Goal: Task Accomplishment & Management: Use online tool/utility

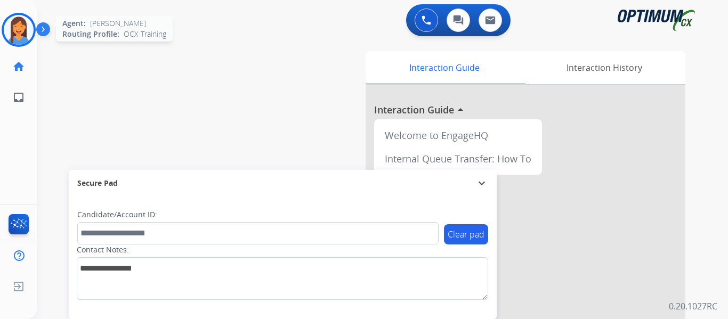
click at [21, 31] on img at bounding box center [19, 30] width 30 height 30
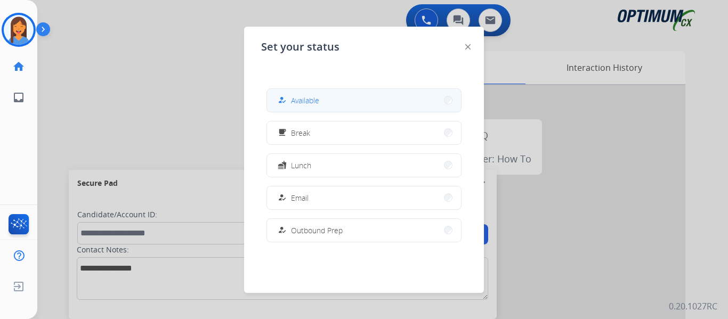
click at [312, 100] on span "Available" at bounding box center [305, 100] width 28 height 11
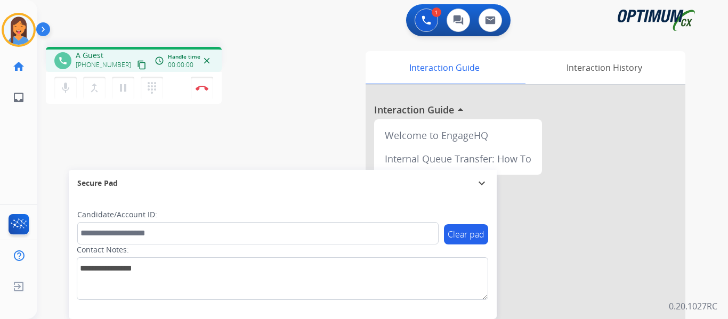
click at [137, 63] on mat-icon "content_copy" at bounding box center [142, 65] width 10 height 10
click at [201, 89] on img at bounding box center [201, 87] width 13 height 5
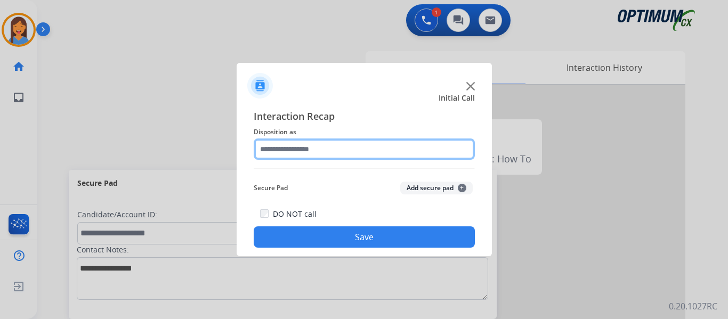
click at [311, 151] on input "text" at bounding box center [364, 148] width 221 height 21
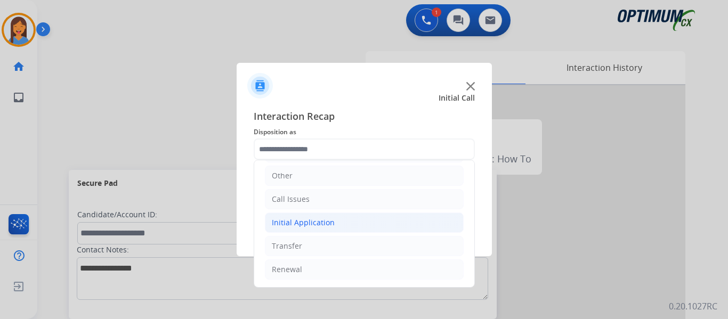
click at [317, 219] on div "Initial Application" at bounding box center [303, 222] width 63 height 11
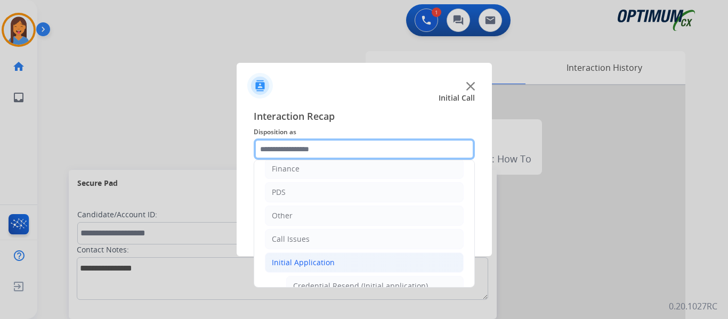
scroll to position [19, 0]
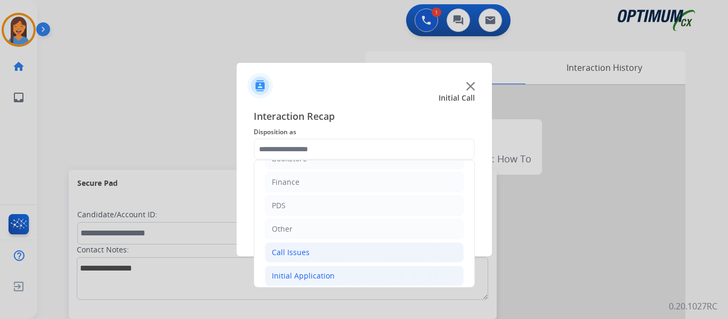
click at [307, 252] on div "Call Issues" at bounding box center [291, 252] width 38 height 11
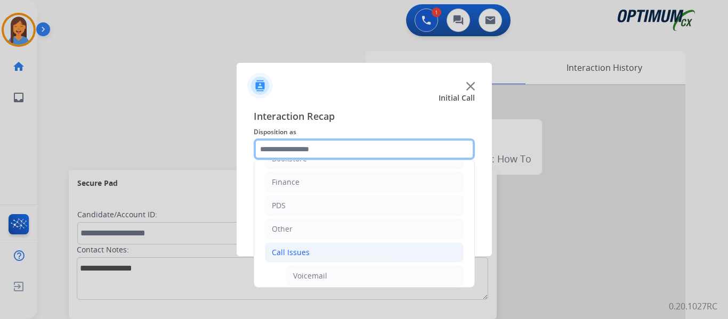
scroll to position [126, 0]
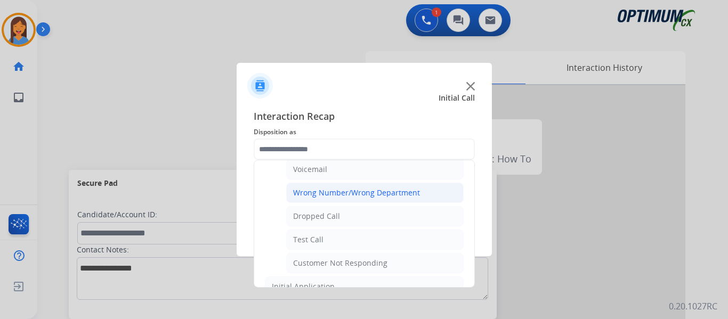
click at [352, 198] on div "Wrong Number/Wrong Department" at bounding box center [356, 192] width 127 height 11
type input "**********"
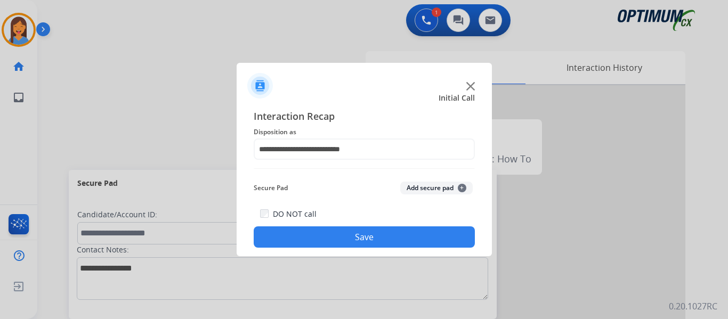
click at [365, 246] on button "Save" at bounding box center [364, 236] width 221 height 21
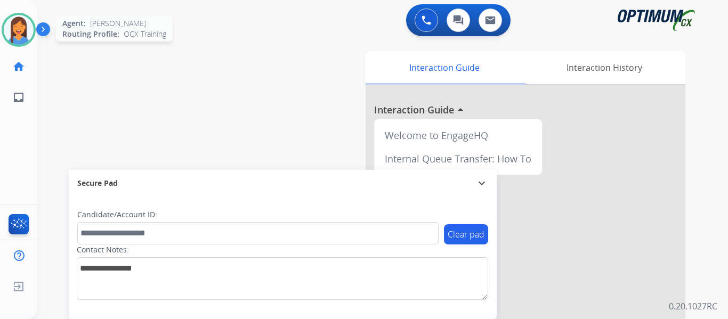
drag, startPoint x: 19, startPoint y: 25, endPoint x: 34, endPoint y: 27, distance: 14.6
click at [19, 25] on img at bounding box center [19, 30] width 30 height 30
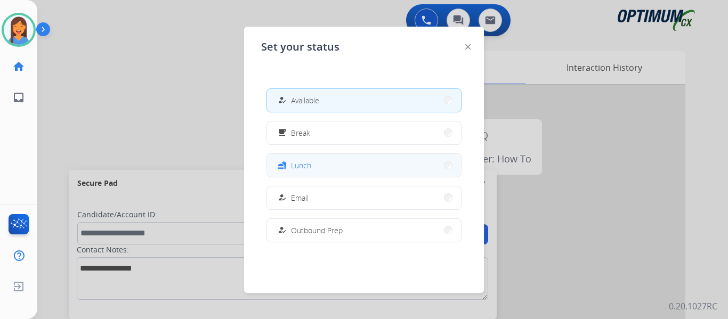
click at [343, 166] on button "fastfood Lunch" at bounding box center [364, 165] width 194 height 23
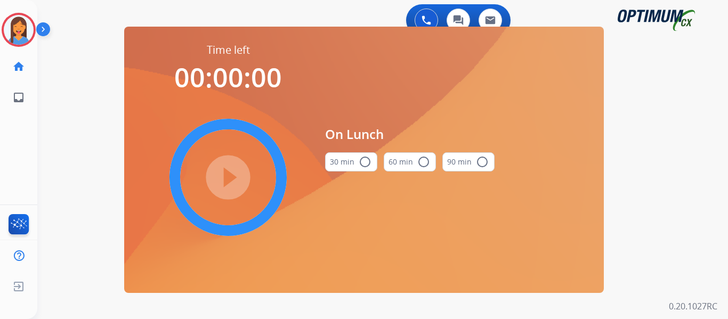
click at [344, 162] on button "30 min radio_button_unchecked" at bounding box center [351, 161] width 52 height 19
click at [225, 171] on mat-icon "play_circle_filled" at bounding box center [228, 177] width 13 height 13
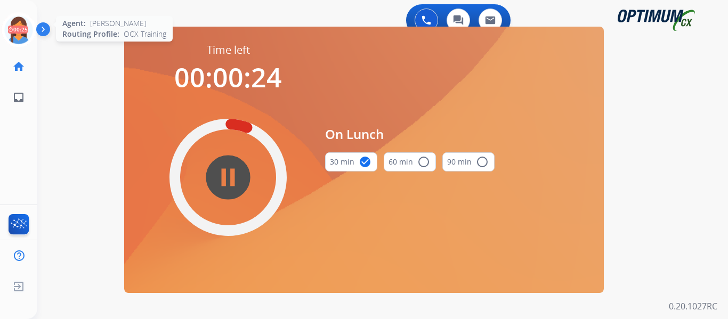
click at [16, 31] on icon at bounding box center [19, 30] width 35 height 35
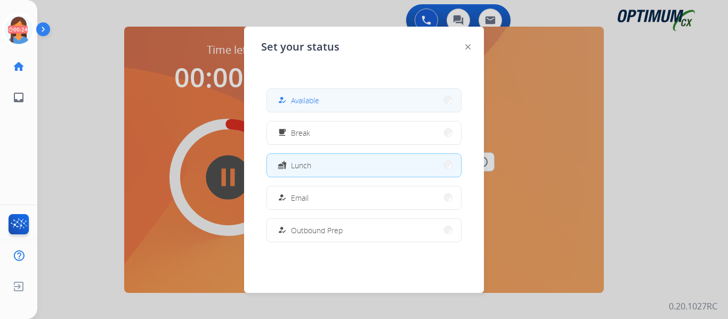
click at [312, 105] on span "Available" at bounding box center [305, 100] width 28 height 11
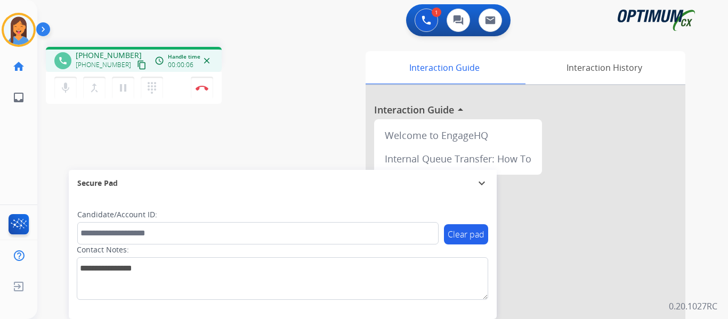
click at [137, 68] on mat-icon "content_copy" at bounding box center [142, 65] width 10 height 10
click at [202, 91] on button "Disconnect" at bounding box center [202, 88] width 22 height 22
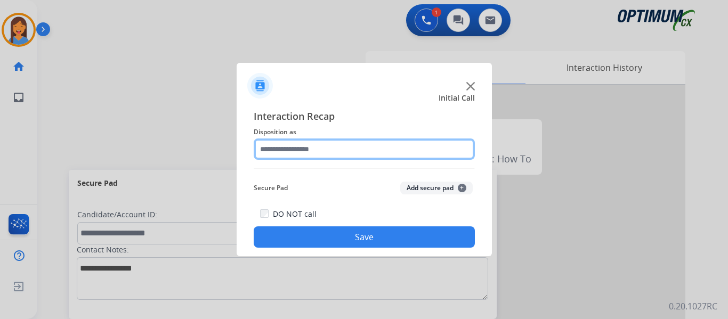
click at [304, 149] on input "text" at bounding box center [364, 148] width 221 height 21
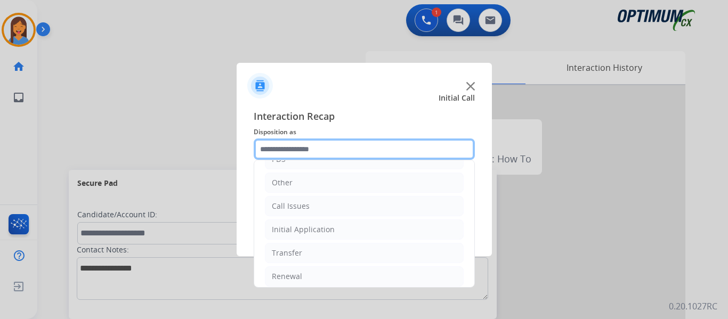
scroll to position [72, 0]
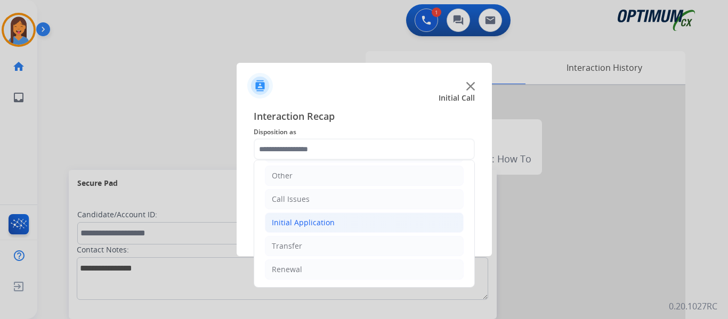
click at [326, 224] on div "Initial Application" at bounding box center [303, 222] width 63 height 11
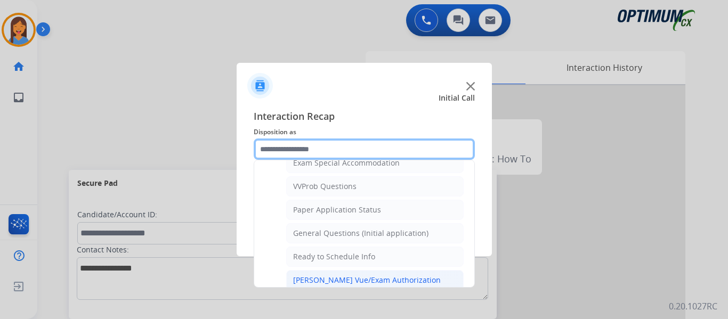
scroll to position [539, 0]
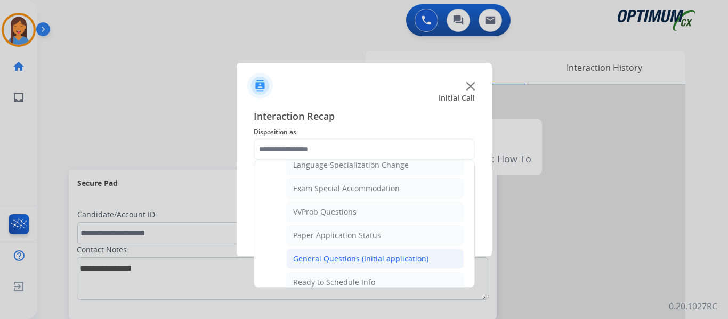
click at [346, 256] on div "General Questions (Initial application)" at bounding box center [360, 259] width 135 height 11
type input "**********"
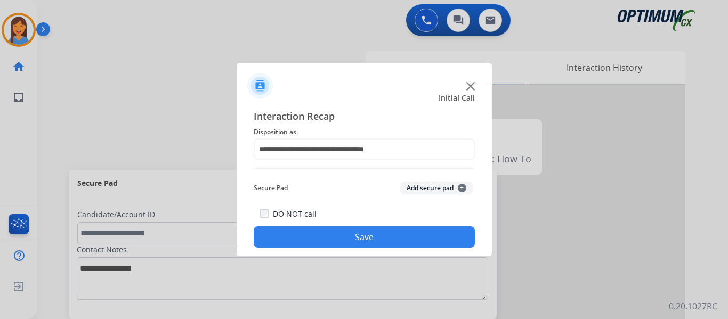
click at [334, 231] on button "Save" at bounding box center [364, 236] width 221 height 21
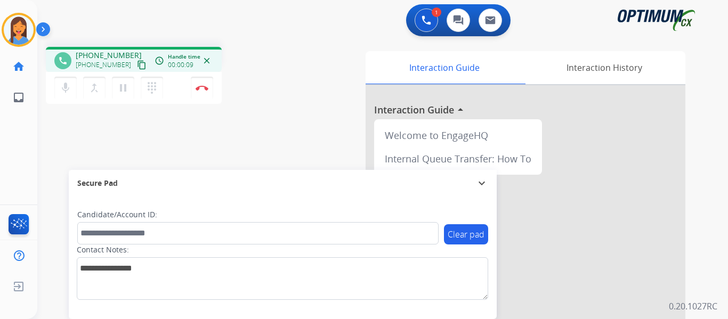
click at [137, 66] on mat-icon "content_copy" at bounding box center [142, 65] width 10 height 10
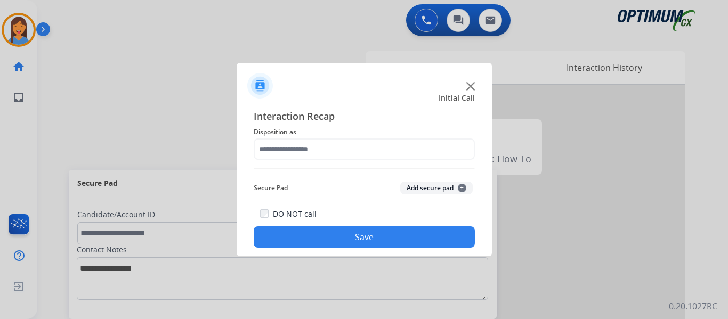
click at [317, 162] on div "Interaction Recap Disposition as Secure Pad Add secure pad + DO NOT call Save" at bounding box center [364, 178] width 221 height 139
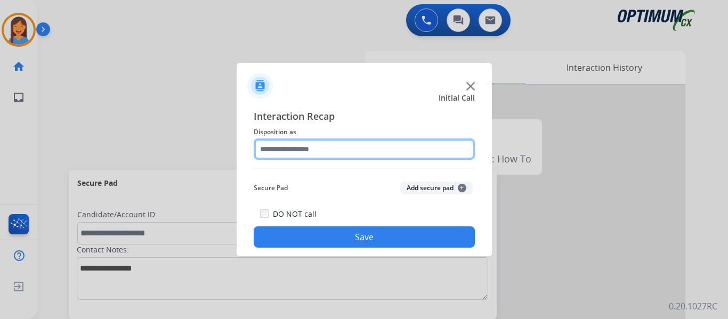
click at [322, 144] on input "text" at bounding box center [364, 148] width 221 height 21
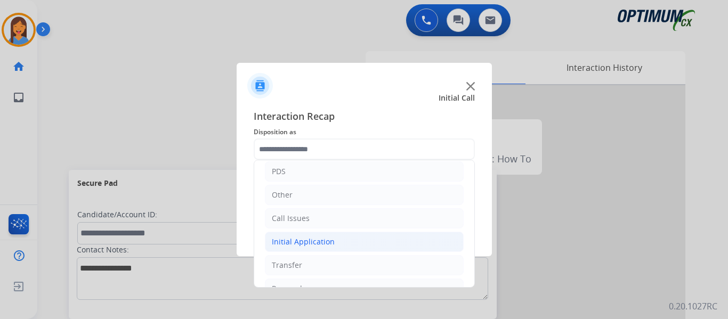
click at [305, 245] on div "Initial Application" at bounding box center [303, 242] width 63 height 11
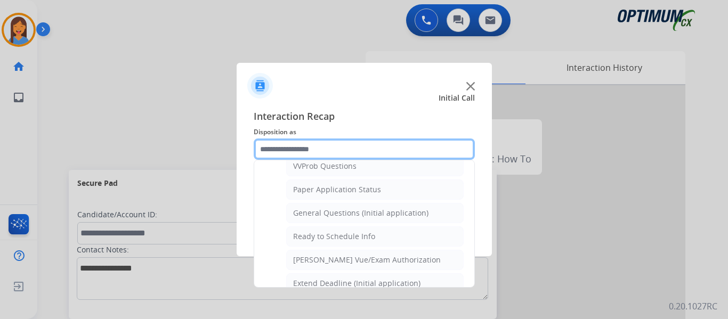
scroll to position [586, 0]
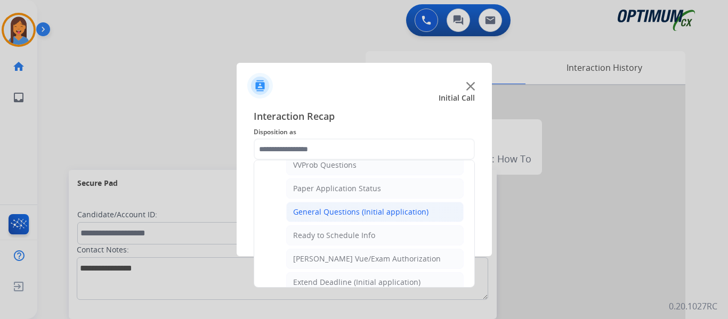
click at [331, 218] on li "General Questions (Initial application)" at bounding box center [374, 212] width 177 height 20
type input "**********"
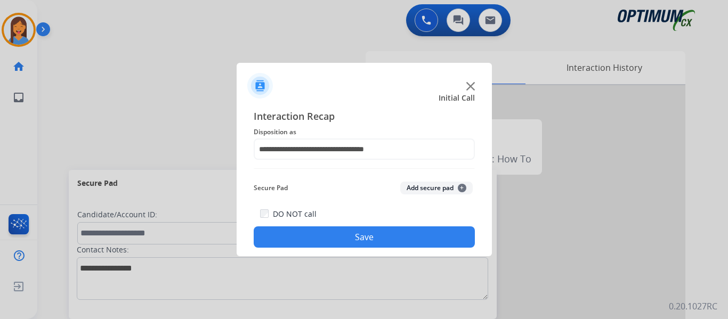
click at [338, 238] on button "Save" at bounding box center [364, 236] width 221 height 21
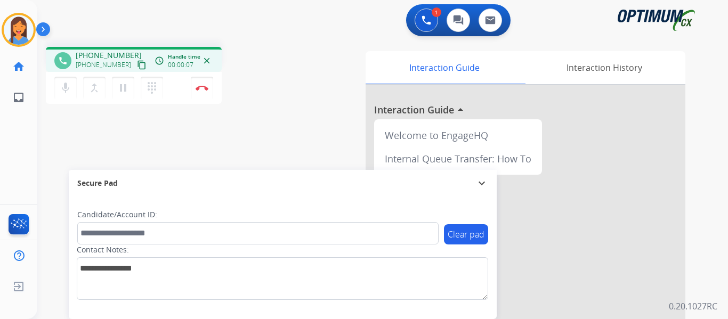
click at [137, 66] on mat-icon "content_copy" at bounding box center [142, 65] width 10 height 10
click at [207, 89] on img at bounding box center [201, 87] width 13 height 5
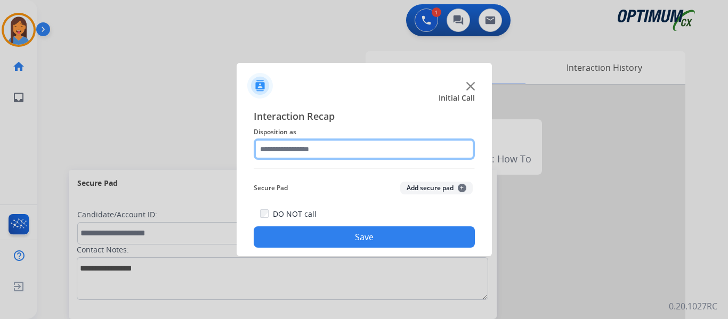
click at [345, 143] on input "text" at bounding box center [364, 148] width 221 height 21
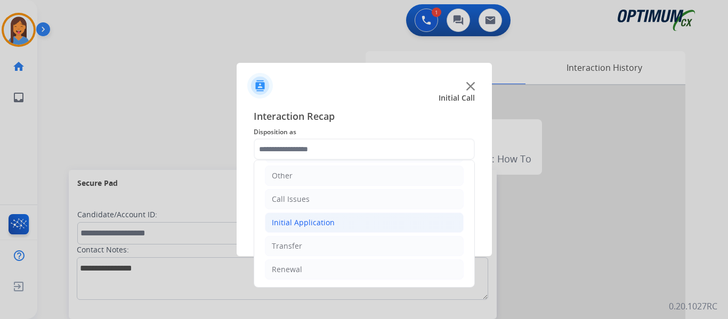
click at [335, 222] on li "Initial Application" at bounding box center [364, 223] width 199 height 20
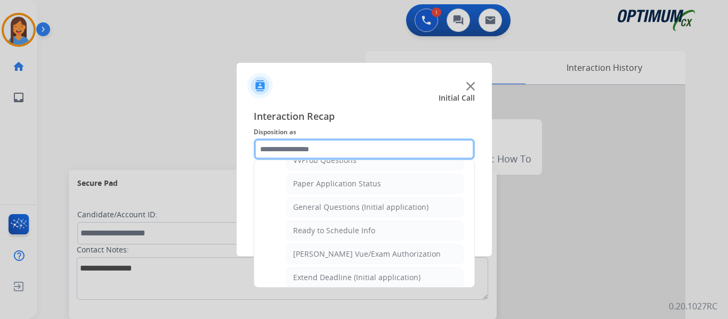
scroll to position [605, 0]
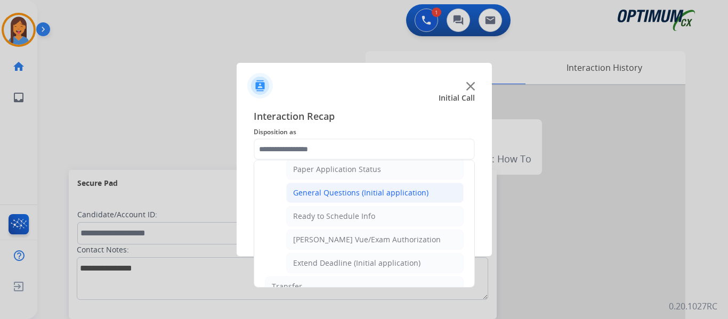
click at [342, 186] on li "General Questions (Initial application)" at bounding box center [374, 193] width 177 height 20
type input "**********"
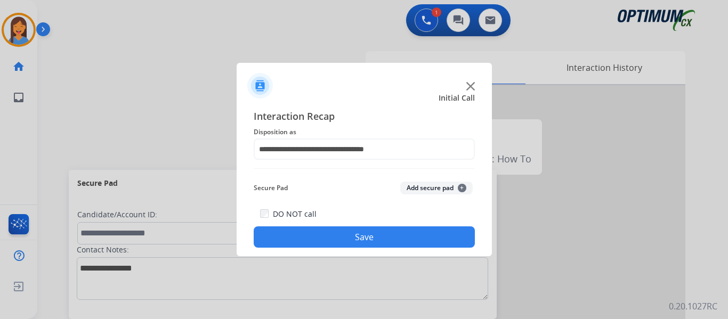
click at [360, 234] on button "Save" at bounding box center [364, 236] width 221 height 21
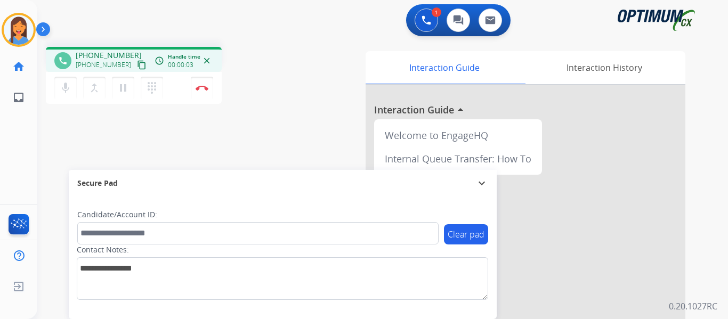
click at [137, 67] on mat-icon "content_copy" at bounding box center [142, 65] width 10 height 10
click at [203, 92] on button "Disconnect" at bounding box center [202, 88] width 22 height 22
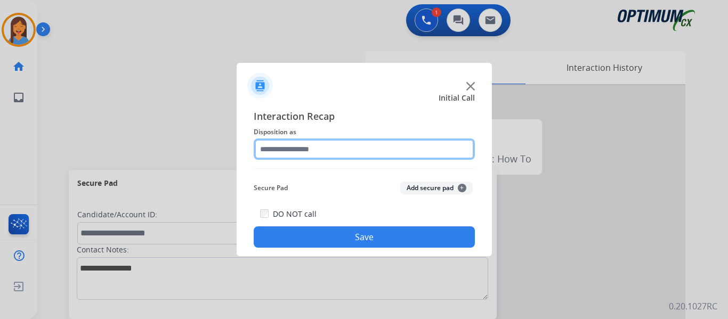
click at [308, 142] on input "text" at bounding box center [364, 148] width 221 height 21
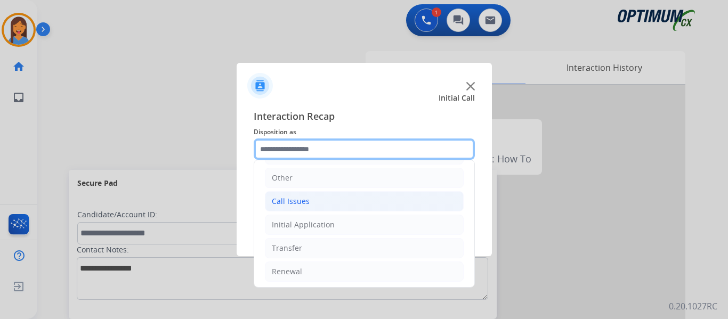
scroll to position [72, 0]
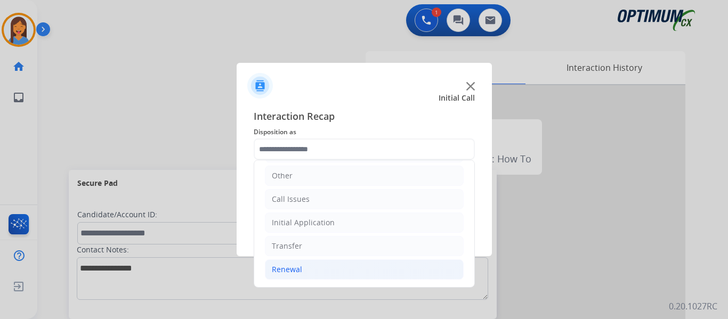
click at [296, 271] on div "Renewal" at bounding box center [287, 269] width 30 height 11
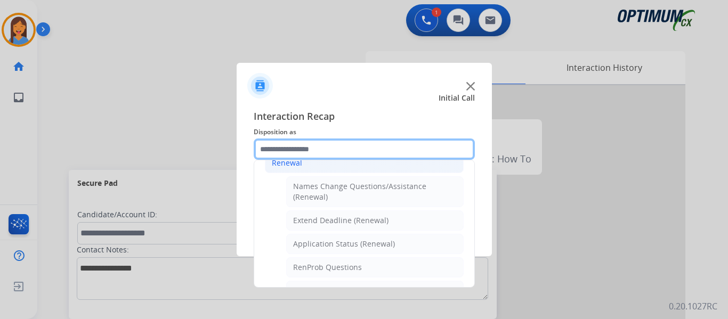
scroll to position [232, 0]
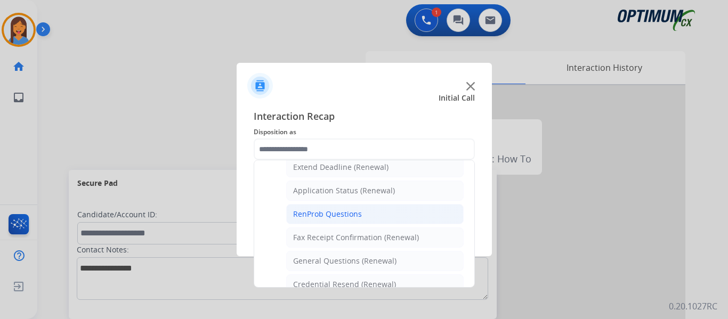
click at [325, 218] on div "RenProb Questions" at bounding box center [327, 214] width 69 height 11
type input "**********"
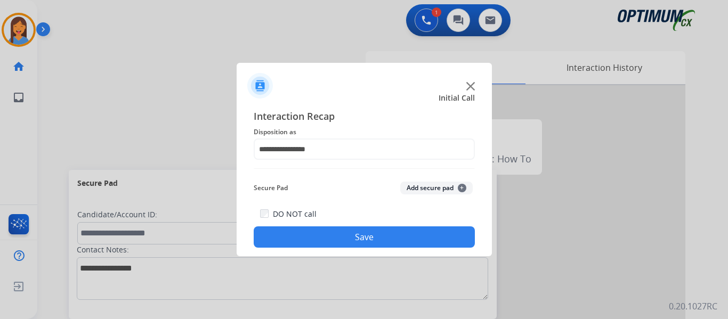
click at [343, 238] on button "Save" at bounding box center [364, 236] width 221 height 21
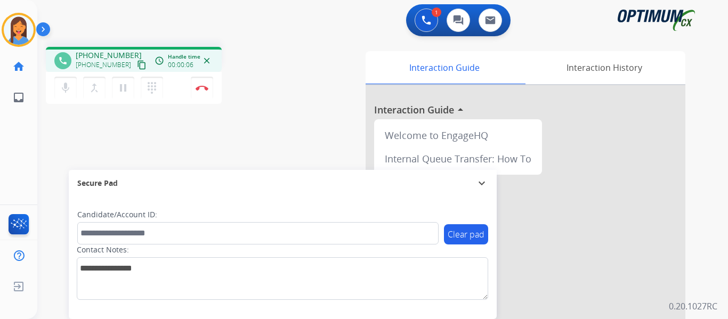
click at [137, 66] on mat-icon "content_copy" at bounding box center [142, 65] width 10 height 10
click at [204, 89] on img at bounding box center [201, 87] width 13 height 5
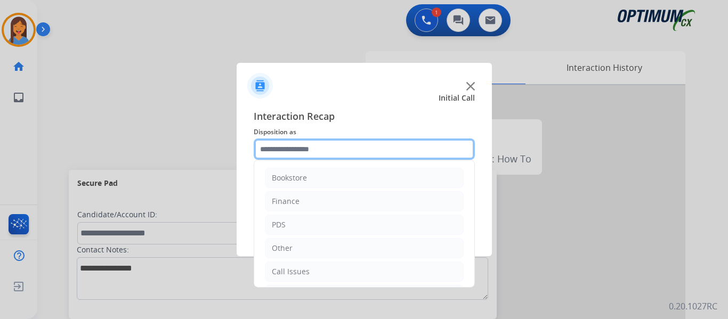
click at [302, 149] on input "text" at bounding box center [364, 148] width 221 height 21
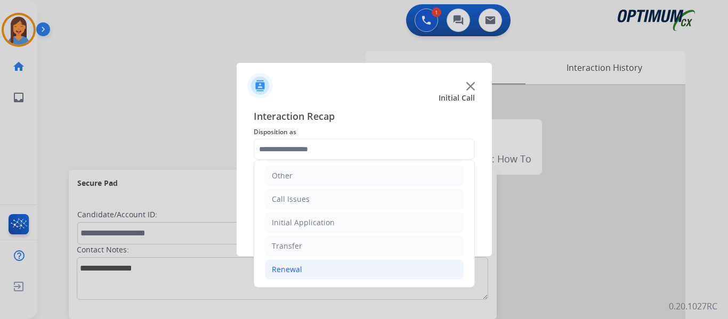
click at [291, 274] on div "Renewal" at bounding box center [287, 269] width 30 height 11
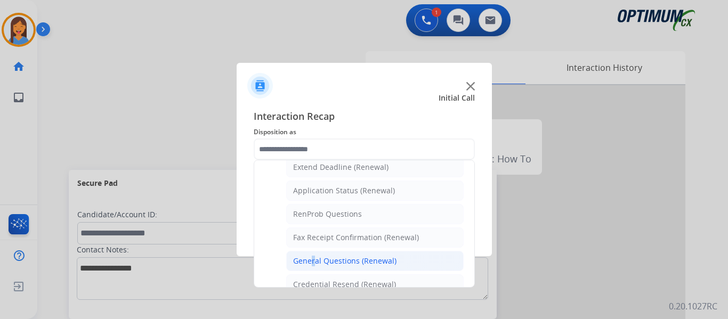
click at [309, 262] on div "General Questions (Renewal)" at bounding box center [344, 261] width 103 height 11
type input "**********"
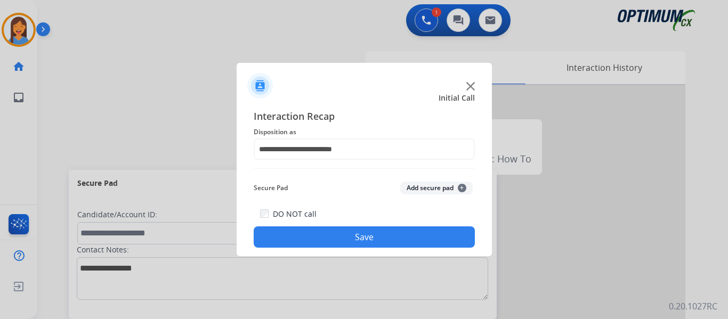
click at [321, 244] on button "Save" at bounding box center [364, 236] width 221 height 21
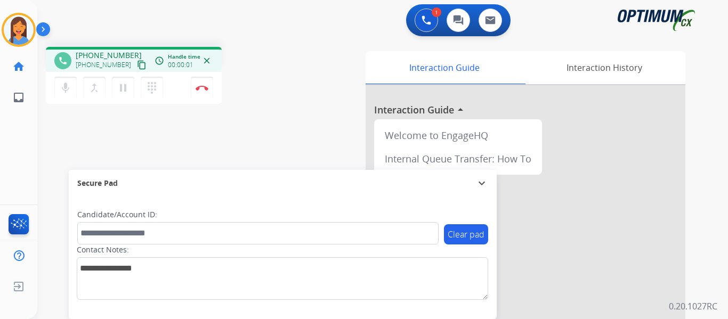
click at [137, 67] on mat-icon "content_copy" at bounding box center [142, 65] width 10 height 10
click at [199, 89] on img at bounding box center [201, 87] width 13 height 5
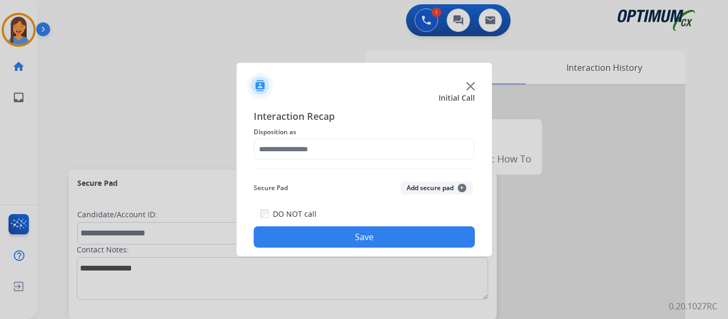
click at [320, 160] on div "Interaction Recap Disposition as Secure Pad Add secure pad + DO NOT call Save" at bounding box center [364, 178] width 221 height 139
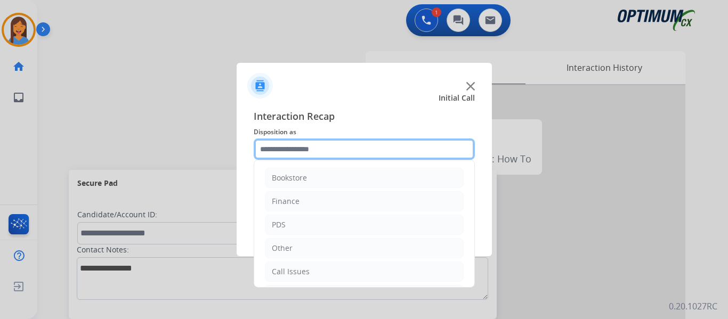
click at [311, 149] on input "text" at bounding box center [364, 148] width 221 height 21
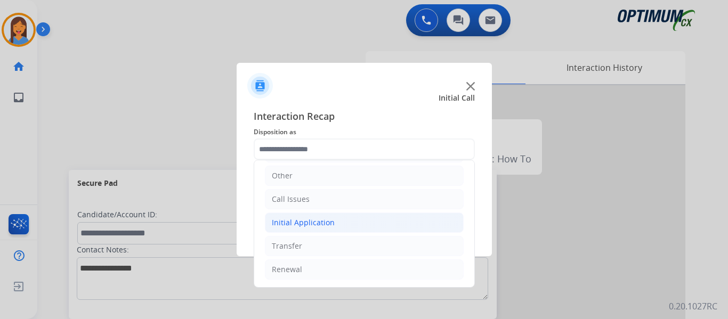
click at [314, 225] on div "Initial Application" at bounding box center [303, 222] width 63 height 11
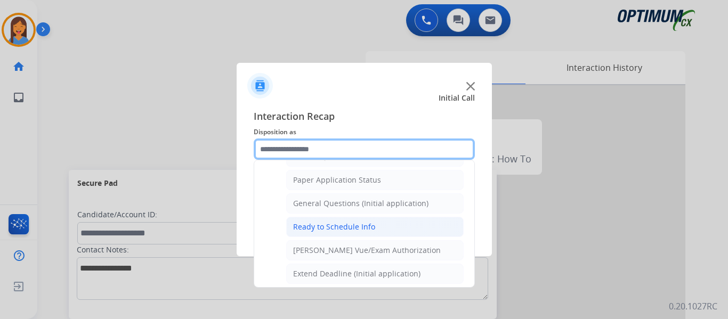
scroll to position [605, 0]
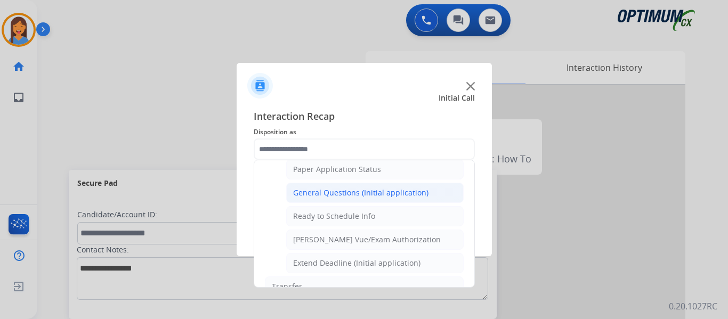
click at [342, 199] on li "General Questions (Initial application)" at bounding box center [374, 193] width 177 height 20
type input "**********"
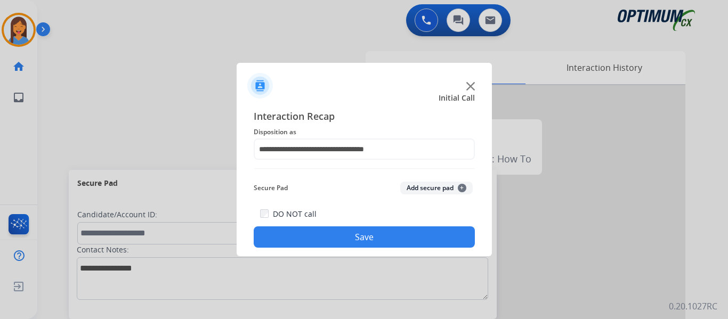
click at [363, 241] on button "Save" at bounding box center [364, 236] width 221 height 21
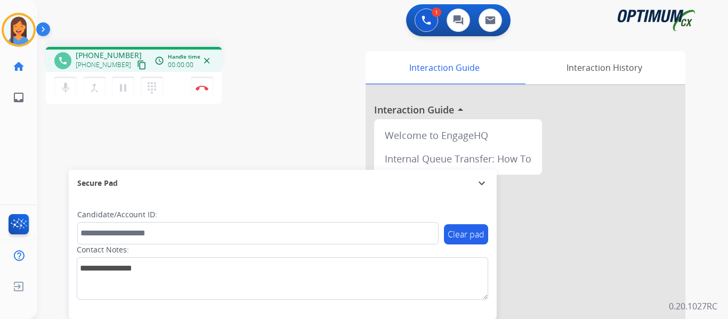
click at [135, 68] on button "content_copy" at bounding box center [141, 65] width 13 height 13
click at [208, 90] on img at bounding box center [201, 87] width 13 height 5
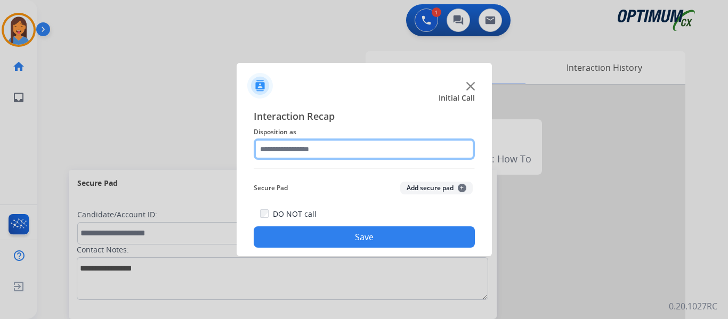
click at [309, 152] on input "text" at bounding box center [364, 148] width 221 height 21
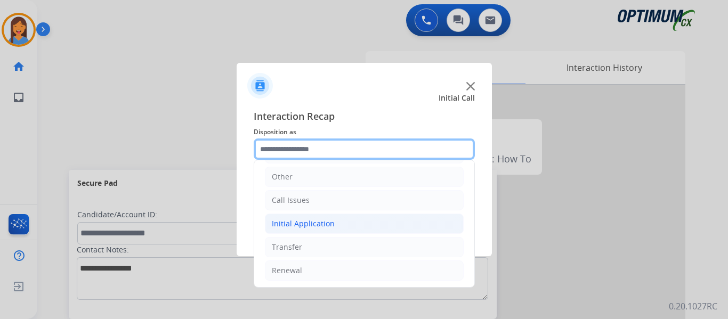
scroll to position [72, 0]
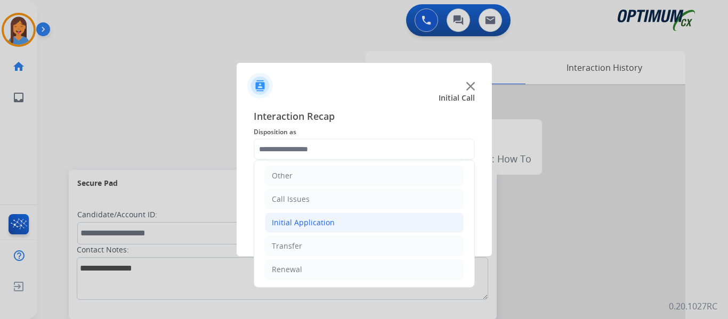
click at [314, 224] on div "Initial Application" at bounding box center [303, 222] width 63 height 11
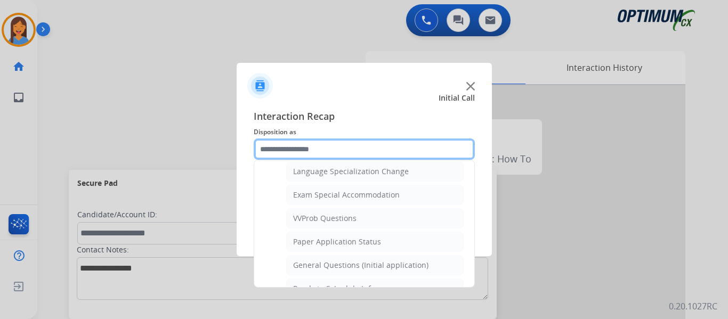
scroll to position [552, 0]
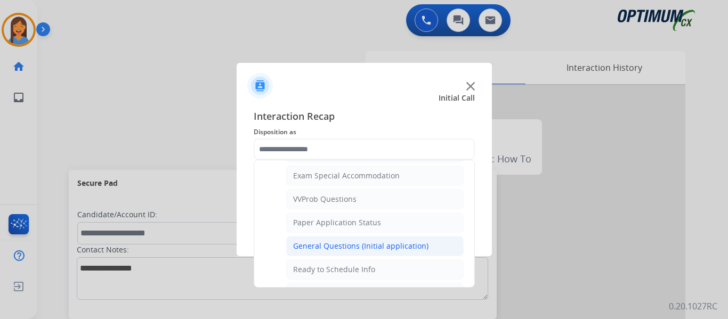
click at [332, 247] on div "General Questions (Initial application)" at bounding box center [360, 246] width 135 height 11
type input "**********"
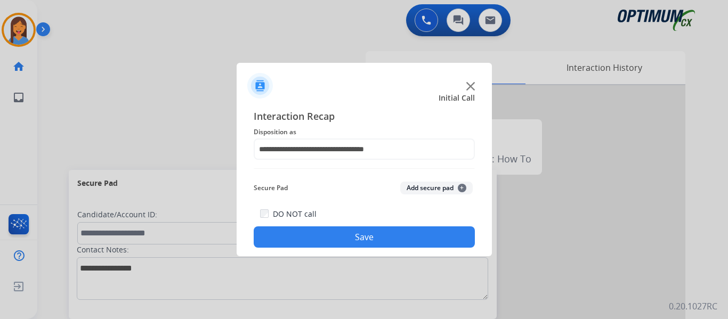
click at [374, 232] on button "Save" at bounding box center [364, 236] width 221 height 21
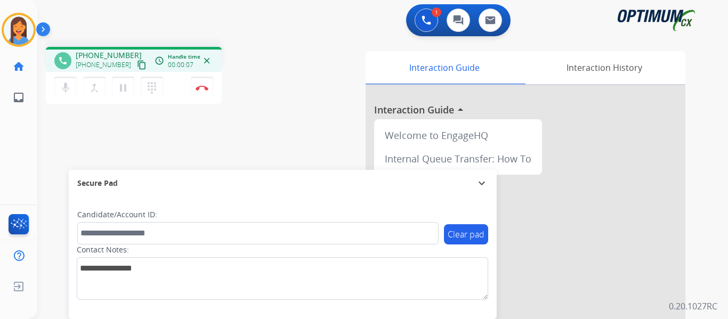
click at [137, 66] on mat-icon "content_copy" at bounding box center [142, 65] width 10 height 10
click at [200, 88] on img at bounding box center [201, 87] width 13 height 5
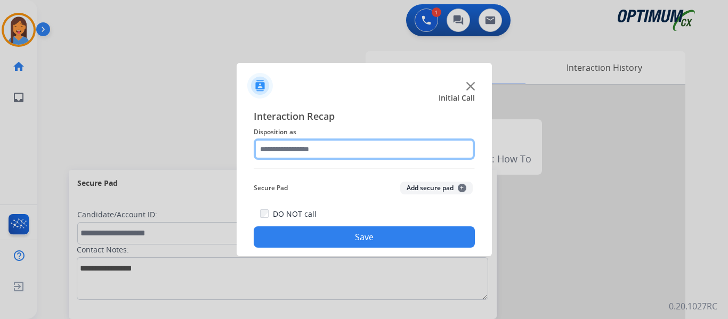
click at [297, 151] on input "text" at bounding box center [364, 148] width 221 height 21
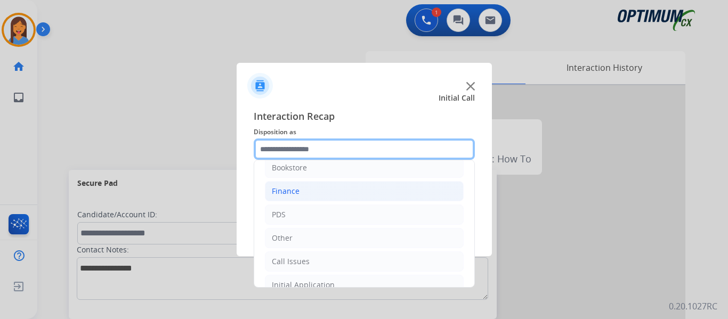
scroll to position [0, 0]
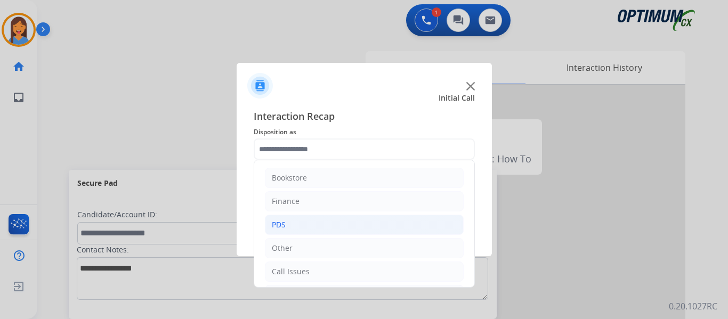
click at [303, 224] on li "PDS" at bounding box center [364, 225] width 199 height 20
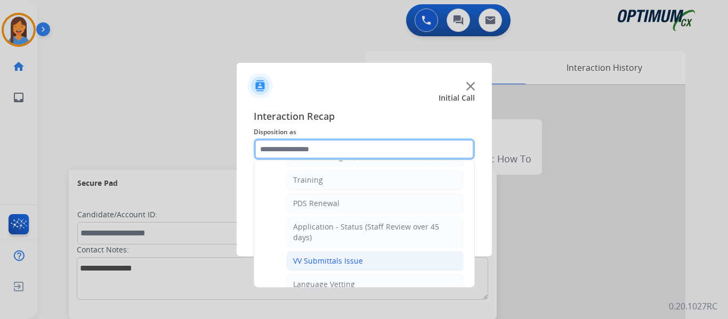
scroll to position [107, 0]
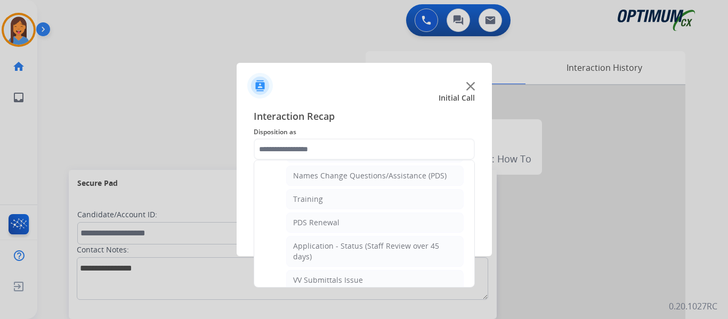
click at [324, 224] on div "PDS Renewal" at bounding box center [316, 222] width 46 height 11
type input "**********"
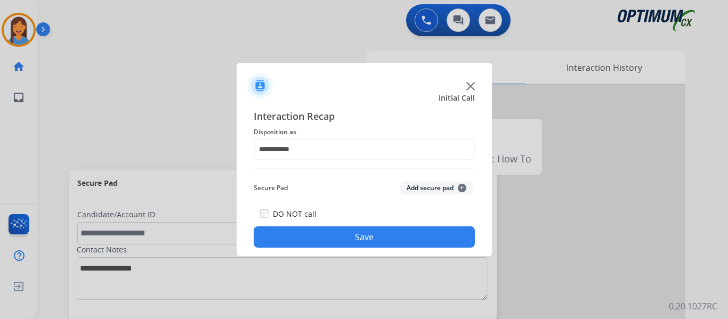
click at [327, 234] on button "Save" at bounding box center [364, 236] width 221 height 21
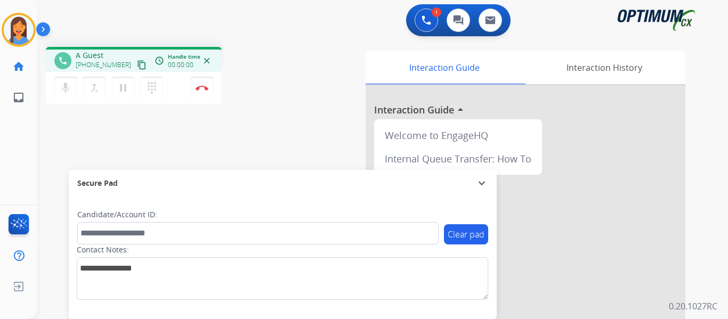
click at [137, 69] on mat-icon "content_copy" at bounding box center [142, 65] width 10 height 10
click at [198, 85] on button "Disconnect" at bounding box center [202, 88] width 22 height 22
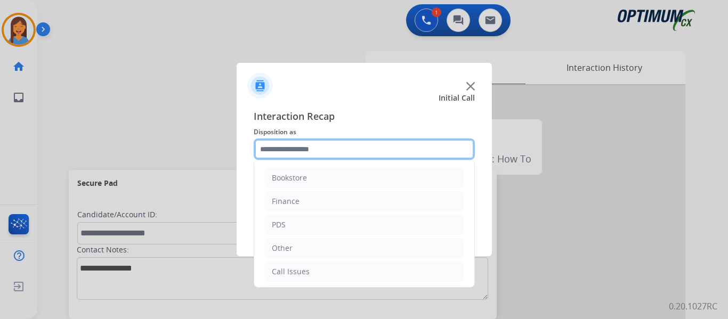
click at [321, 152] on input "text" at bounding box center [364, 148] width 221 height 21
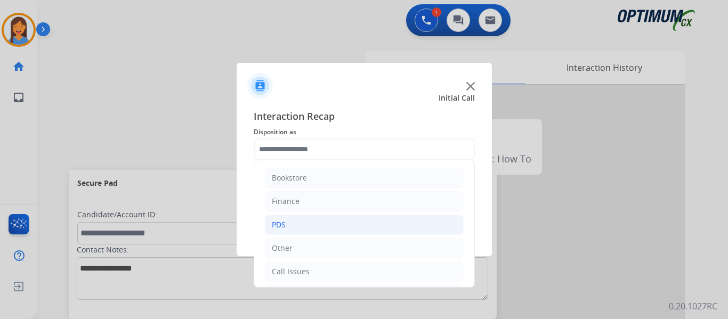
click at [300, 224] on li "PDS" at bounding box center [364, 225] width 199 height 20
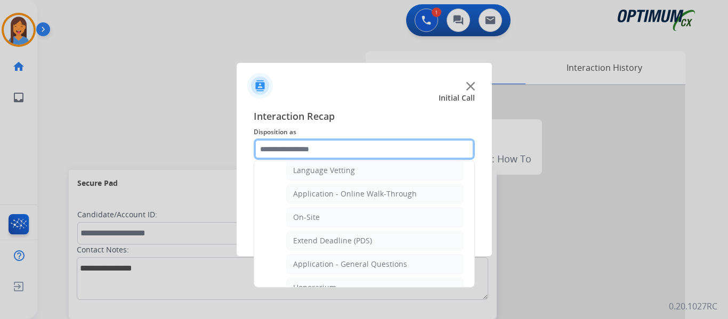
scroll to position [266, 0]
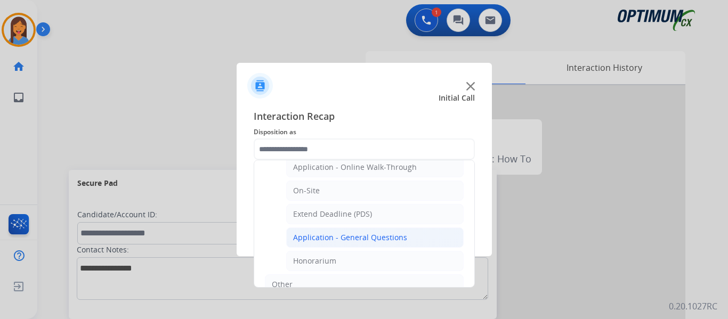
click at [358, 239] on div "Application - General Questions" at bounding box center [350, 237] width 114 height 11
type input "**********"
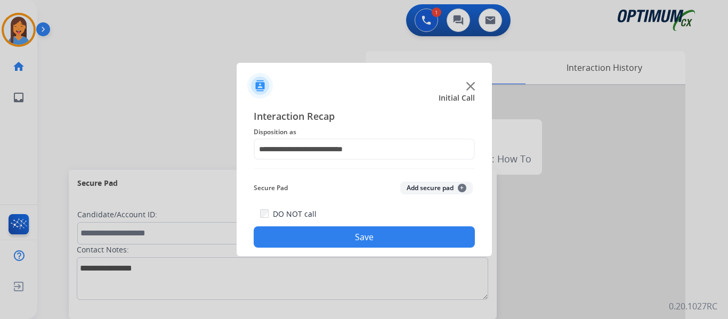
click at [360, 242] on button "Save" at bounding box center [364, 236] width 221 height 21
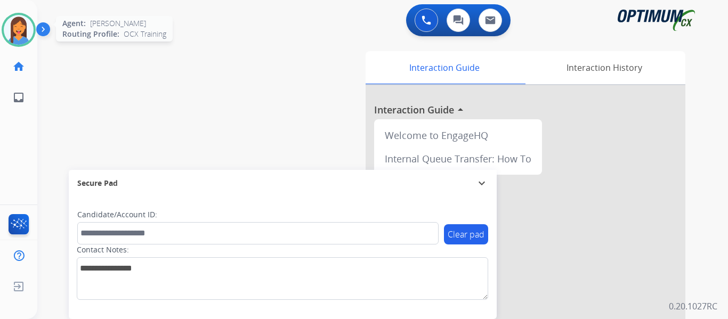
click at [28, 17] on div at bounding box center [19, 30] width 34 height 34
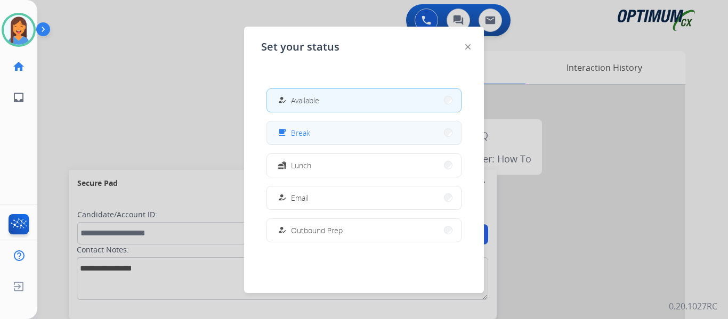
click at [336, 138] on button "free_breakfast Break" at bounding box center [364, 132] width 194 height 23
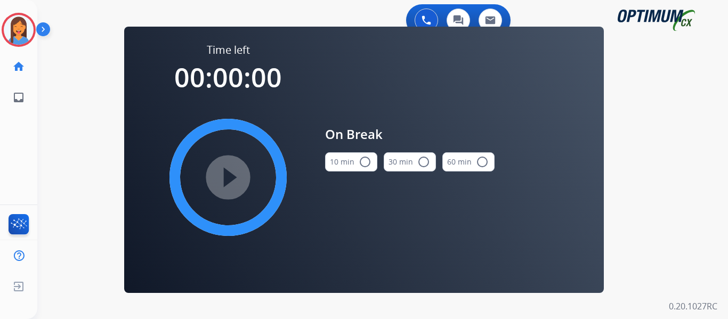
click at [355, 172] on div "10 min radio_button_unchecked" at bounding box center [351, 162] width 52 height 36
click at [339, 162] on button "10 min radio_button_unchecked" at bounding box center [351, 161] width 52 height 19
click at [227, 183] on mat-icon "play_circle_filled" at bounding box center [228, 177] width 13 height 13
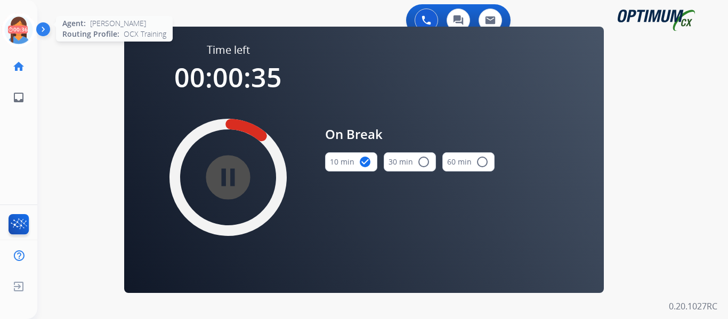
click at [12, 22] on icon at bounding box center [19, 30] width 35 height 35
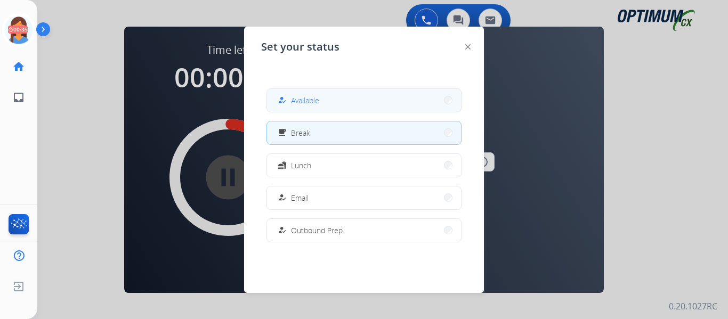
click at [353, 100] on button "how_to_reg Available" at bounding box center [364, 100] width 194 height 23
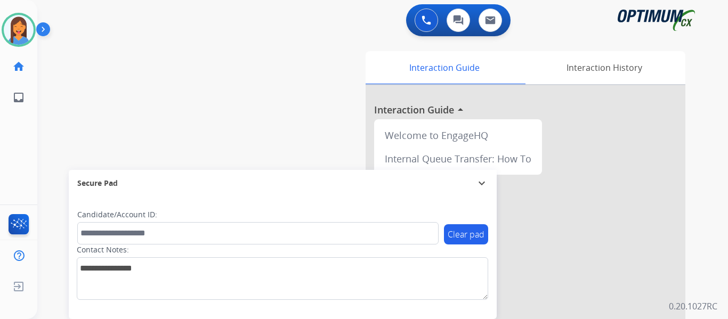
click at [43, 154] on div "swap_horiz Break voice bridge close_fullscreen Connect 3-Way Call merge_type Se…" at bounding box center [369, 260] width 665 height 444
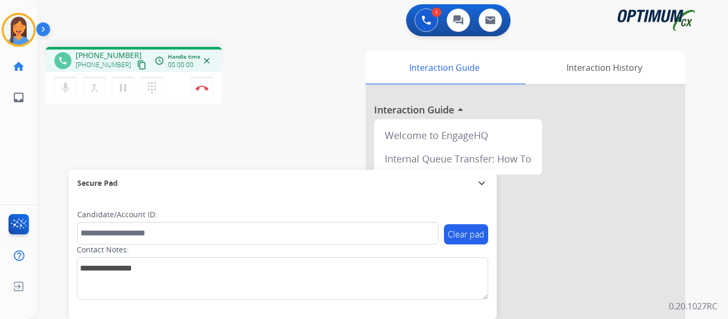
click at [137, 63] on mat-icon "content_copy" at bounding box center [142, 65] width 10 height 10
click at [137, 62] on mat-icon "content_copy" at bounding box center [142, 65] width 10 height 10
click at [137, 63] on mat-icon "content_copy" at bounding box center [142, 65] width 10 height 10
click at [199, 87] on img at bounding box center [201, 87] width 13 height 5
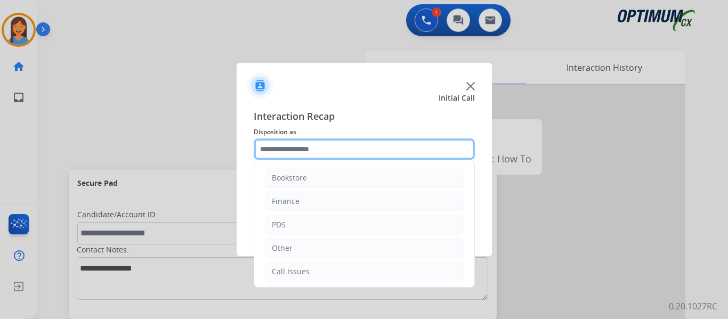
click at [270, 159] on input "text" at bounding box center [364, 148] width 221 height 21
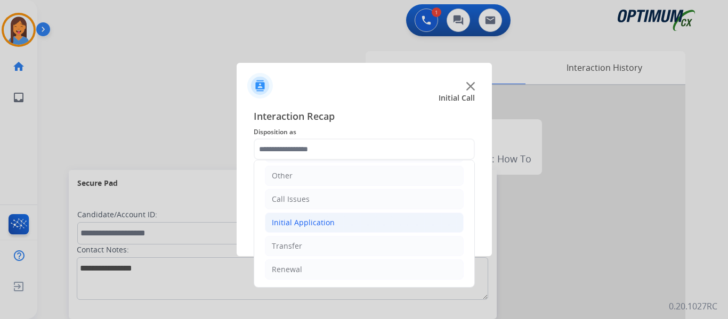
click at [322, 223] on div "Initial Application" at bounding box center [303, 222] width 63 height 11
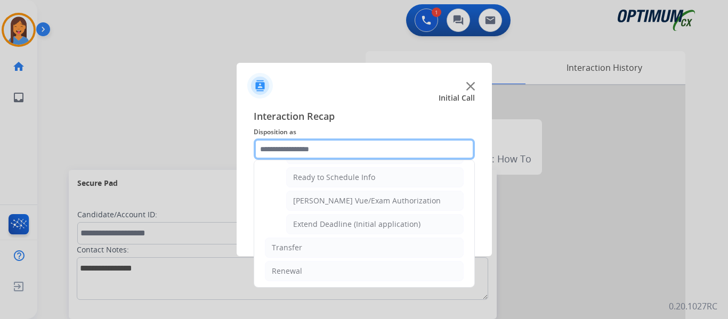
scroll to position [646, 0]
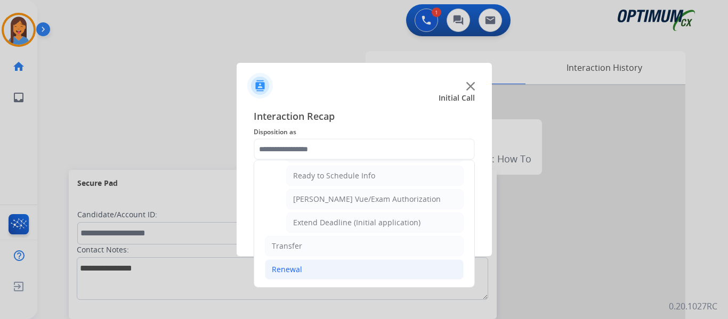
click at [306, 269] on li "Renewal" at bounding box center [364, 269] width 199 height 20
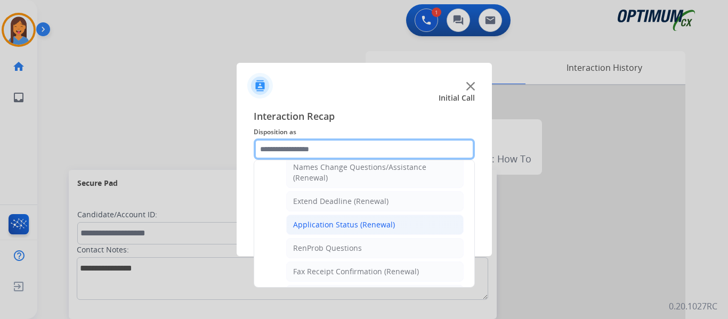
scroll to position [251, 0]
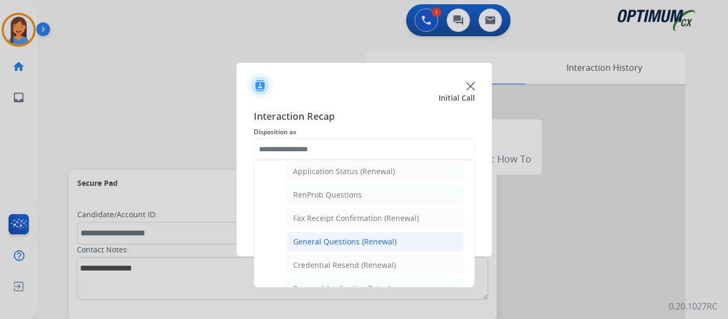
click at [352, 241] on div "General Questions (Renewal)" at bounding box center [344, 242] width 103 height 11
type input "**********"
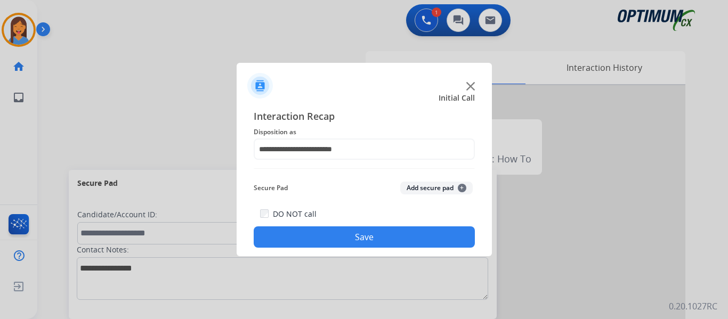
click at [360, 244] on button "Save" at bounding box center [364, 236] width 221 height 21
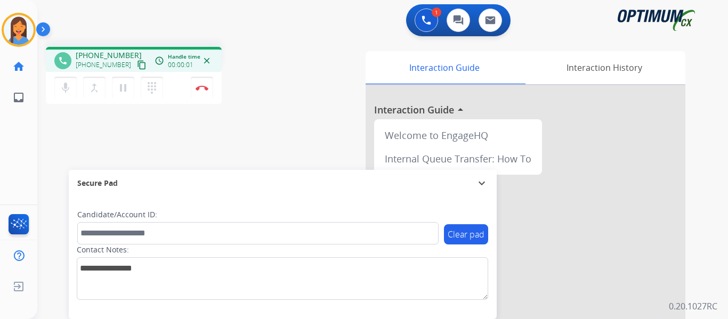
click at [137, 68] on mat-icon "content_copy" at bounding box center [142, 65] width 10 height 10
click at [195, 88] on button "Disconnect" at bounding box center [202, 88] width 22 height 22
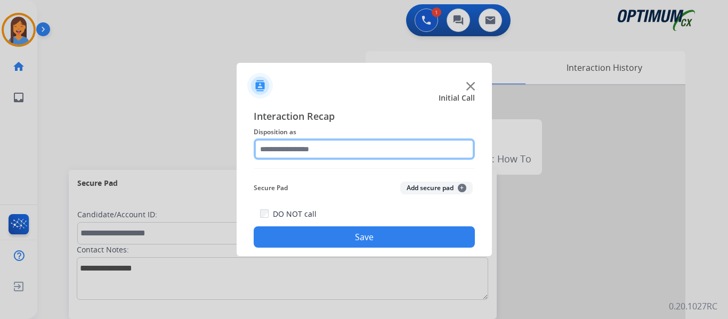
click at [296, 146] on input "text" at bounding box center [364, 148] width 221 height 21
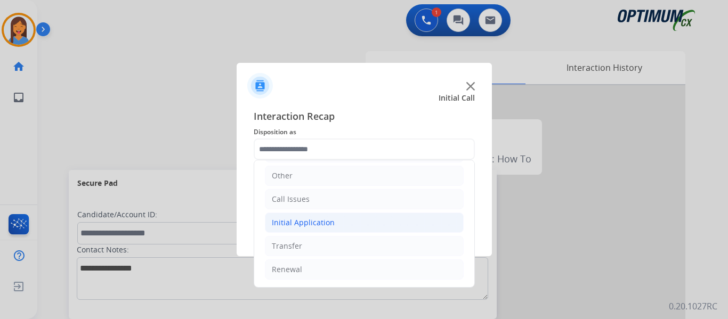
click at [316, 222] on div "Initial Application" at bounding box center [303, 222] width 63 height 11
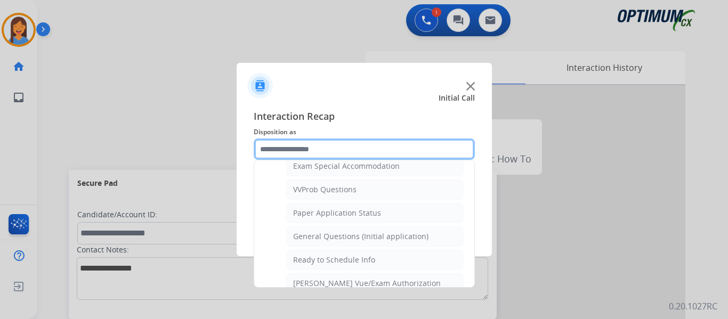
scroll to position [539, 0]
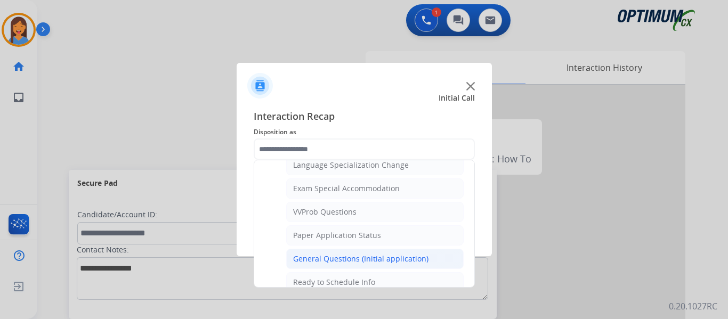
click at [324, 255] on div "General Questions (Initial application)" at bounding box center [360, 259] width 135 height 11
type input "**********"
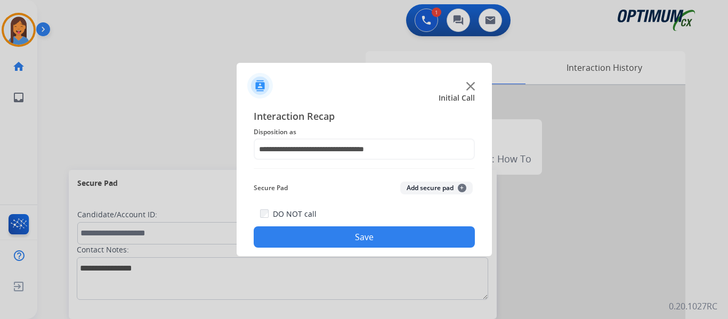
click at [342, 234] on button "Save" at bounding box center [364, 236] width 221 height 21
